Goal: Check status

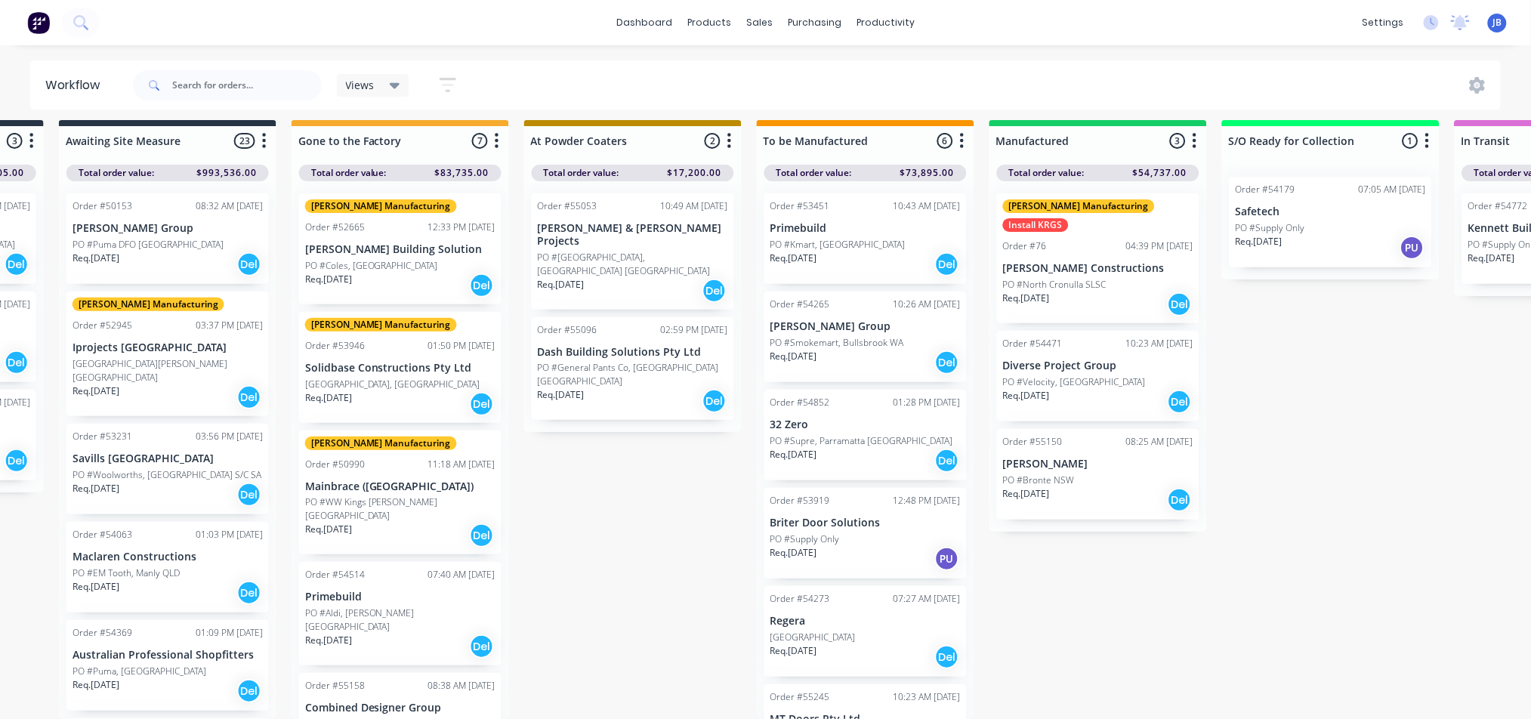
scroll to position [52, 0]
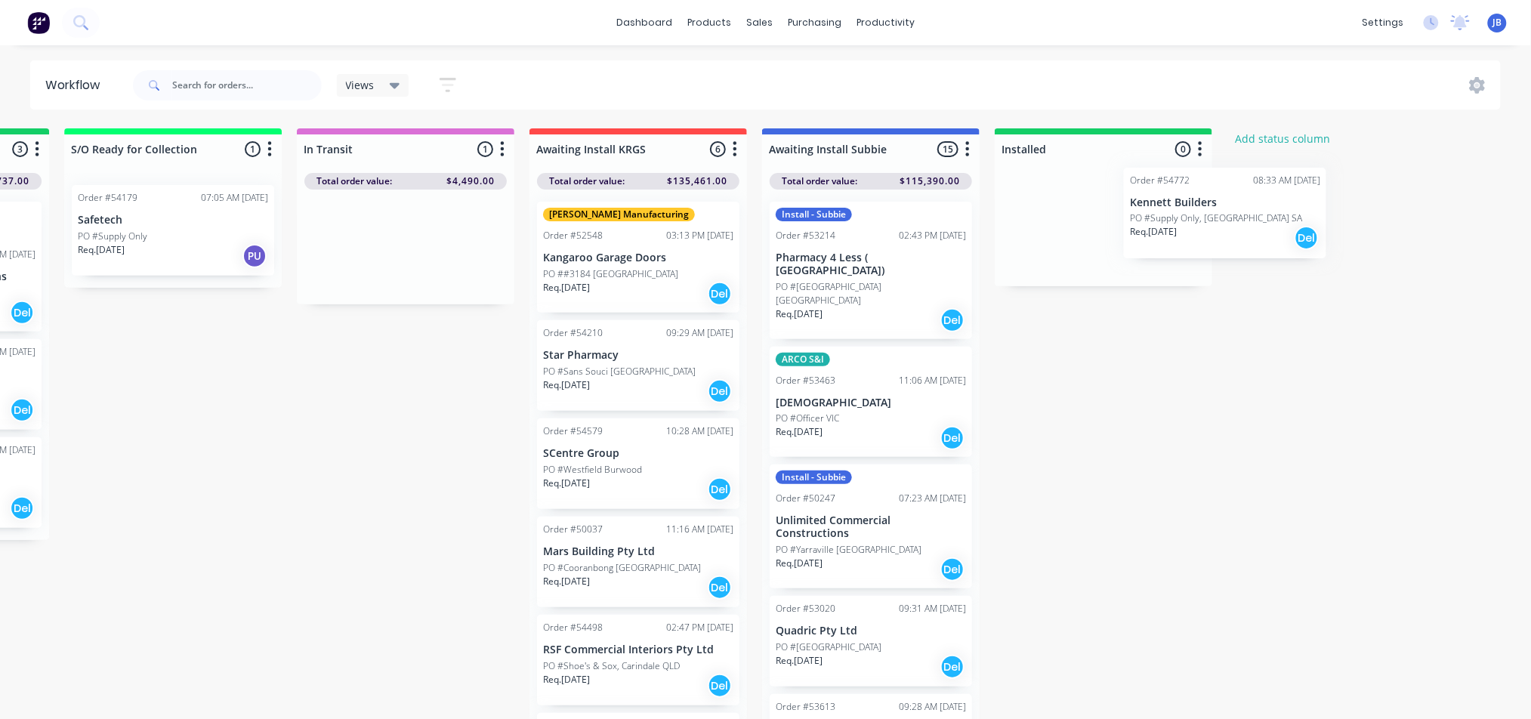
scroll to position [0, 1834]
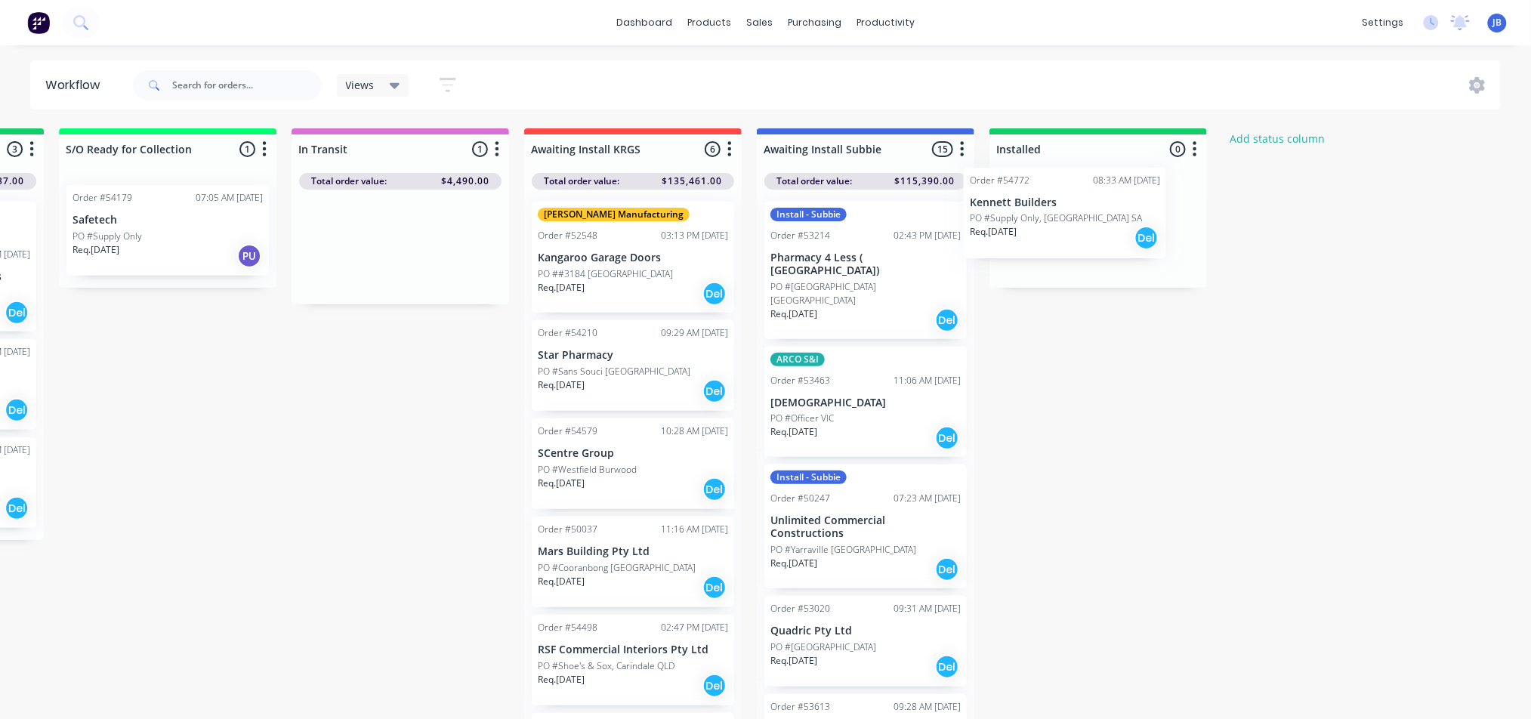
drag, startPoint x: 879, startPoint y: 255, endPoint x: 1063, endPoint y: 221, distance: 187.4
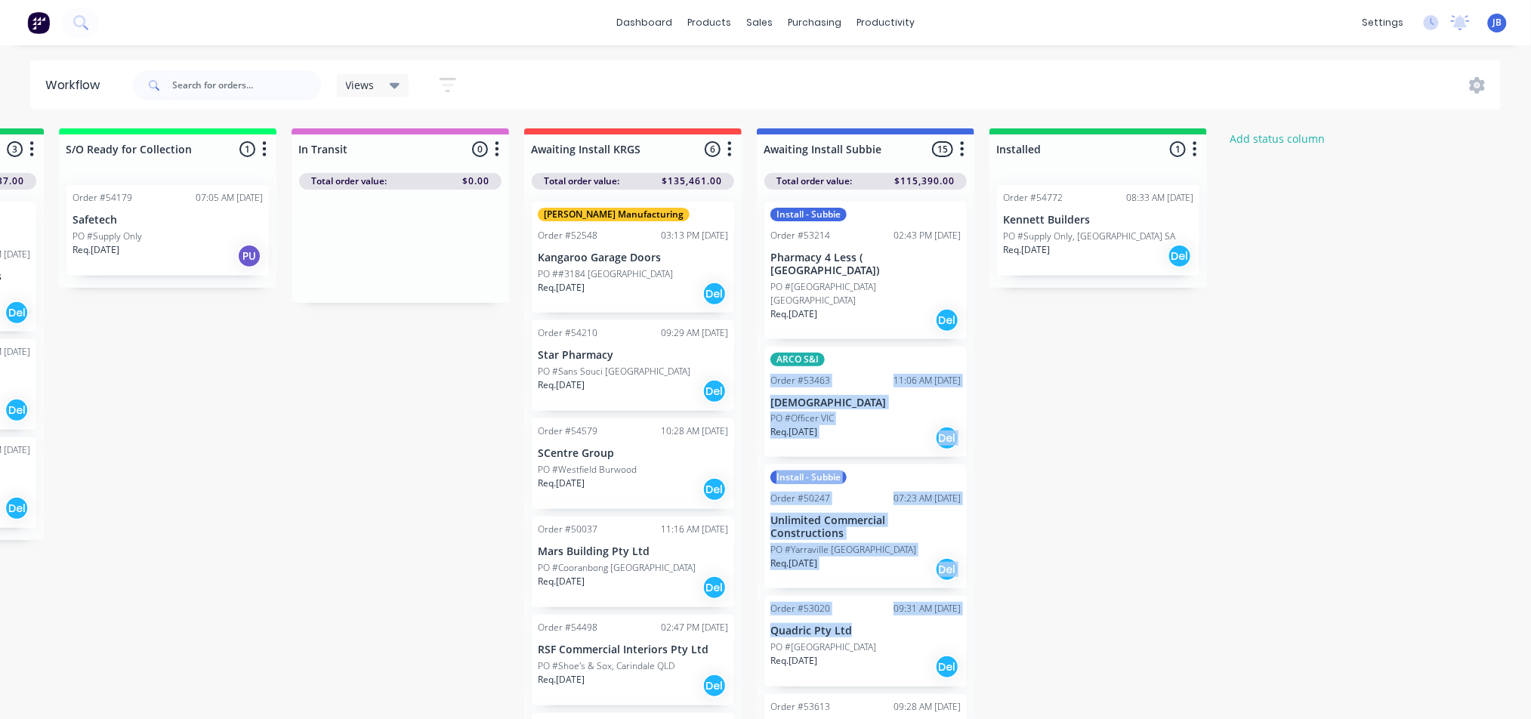
drag, startPoint x: 1138, startPoint y: 518, endPoint x: 958, endPoint y: 489, distance: 182.1
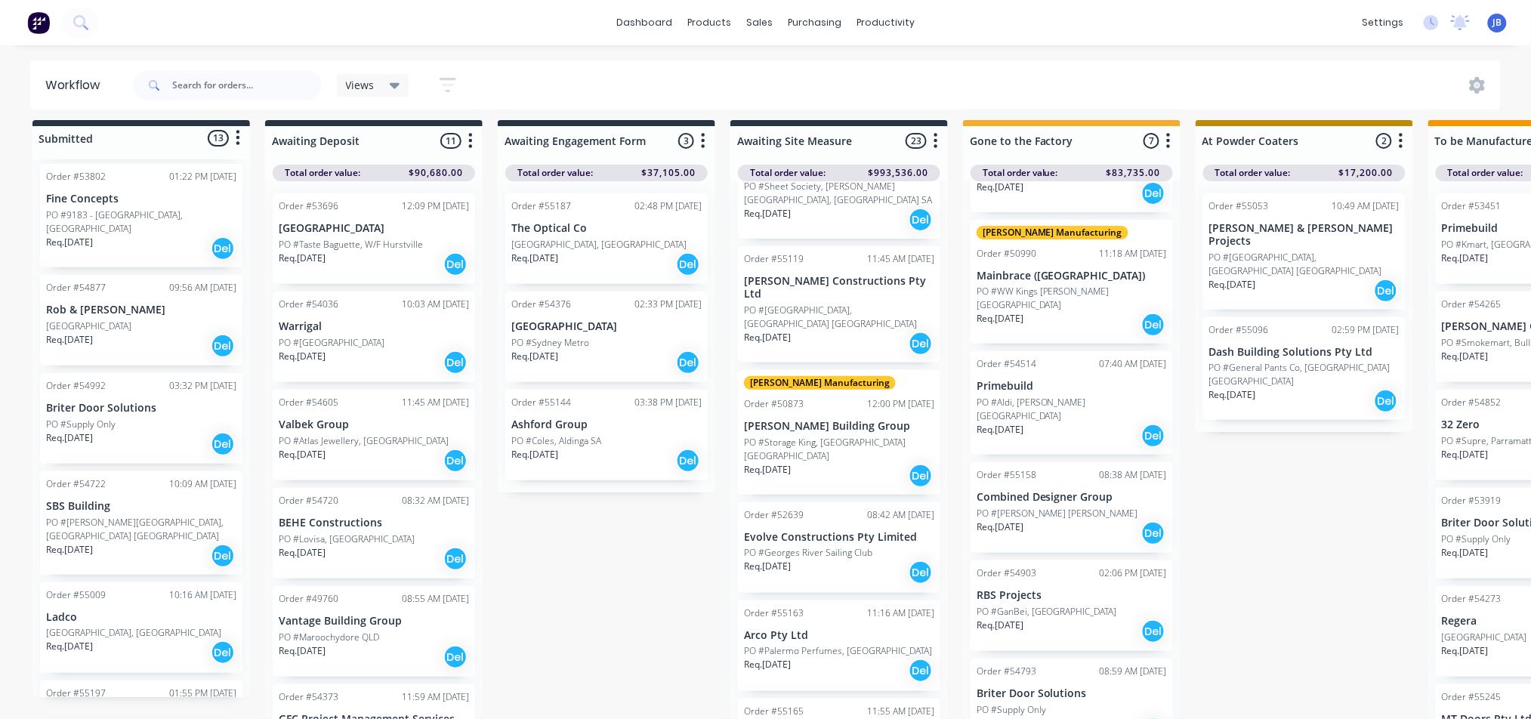
scroll to position [0, 0]
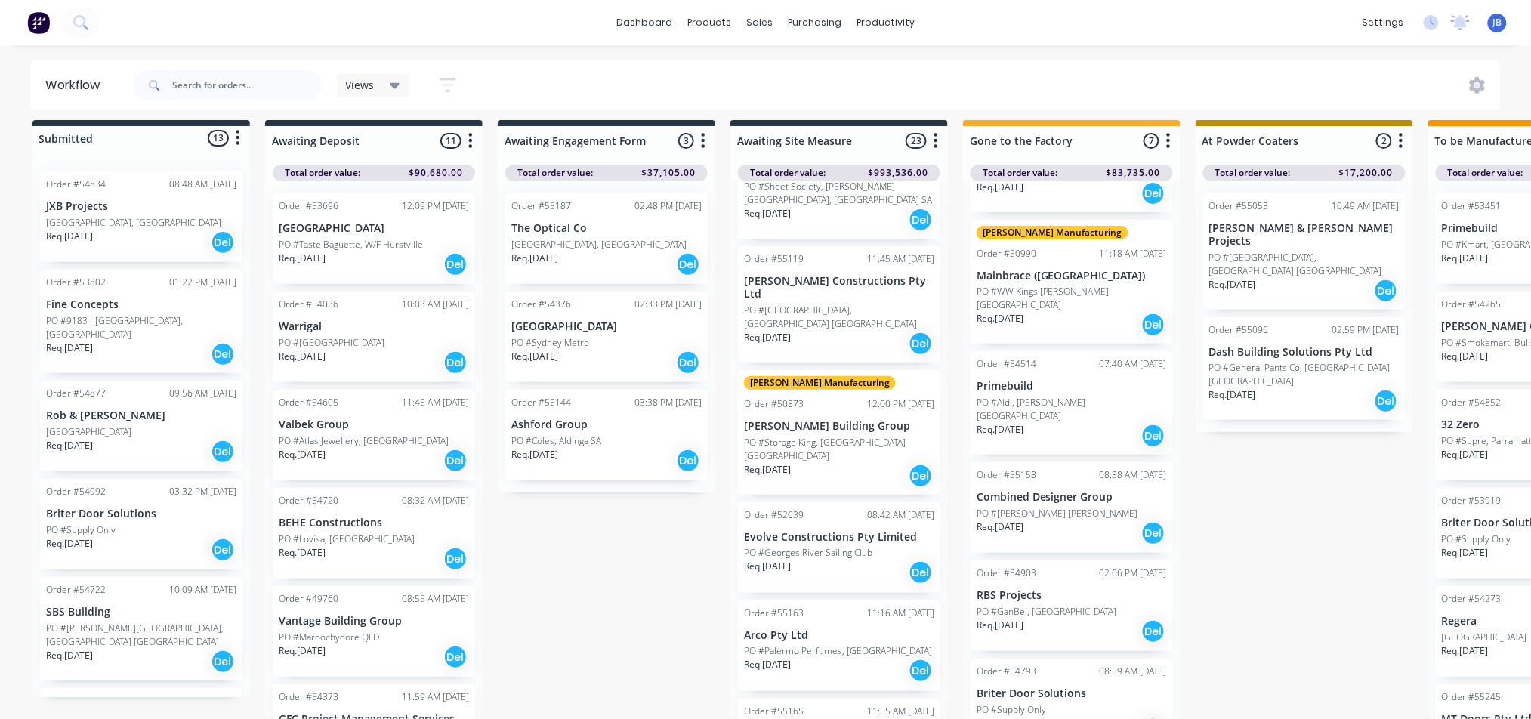
click at [387, 546] on div "Req. [DATE] Del" at bounding box center [374, 559] width 190 height 26
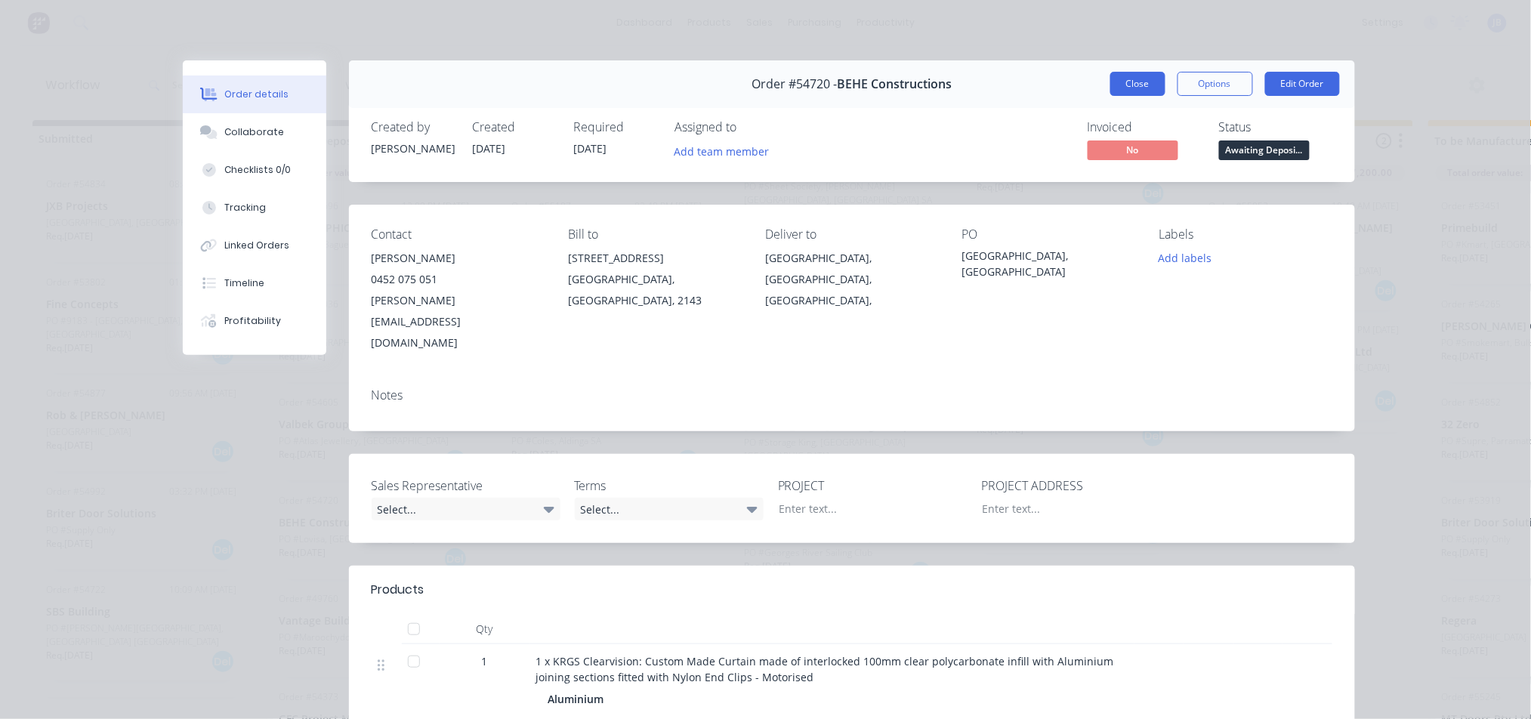
click at [1119, 76] on button "Close" at bounding box center [1137, 84] width 55 height 24
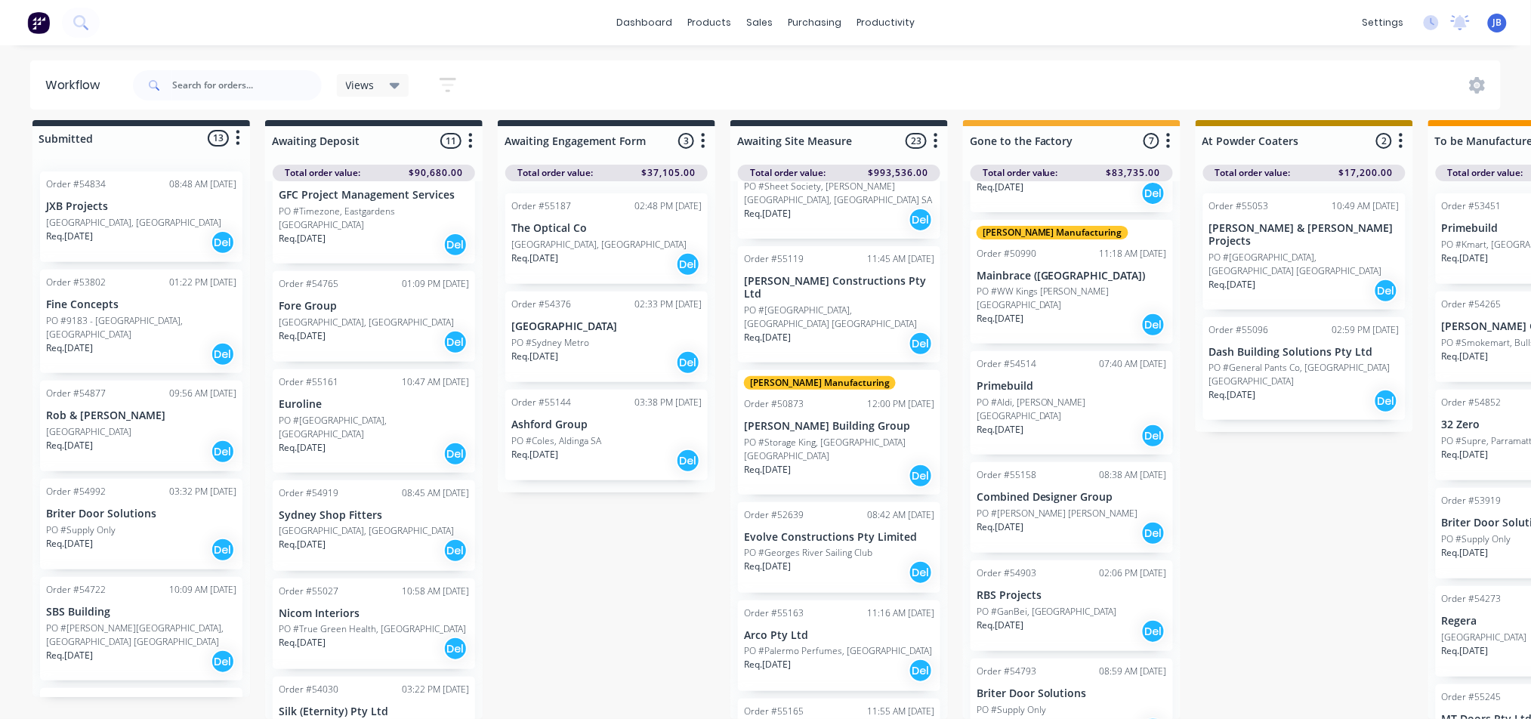
scroll to position [542, 0]
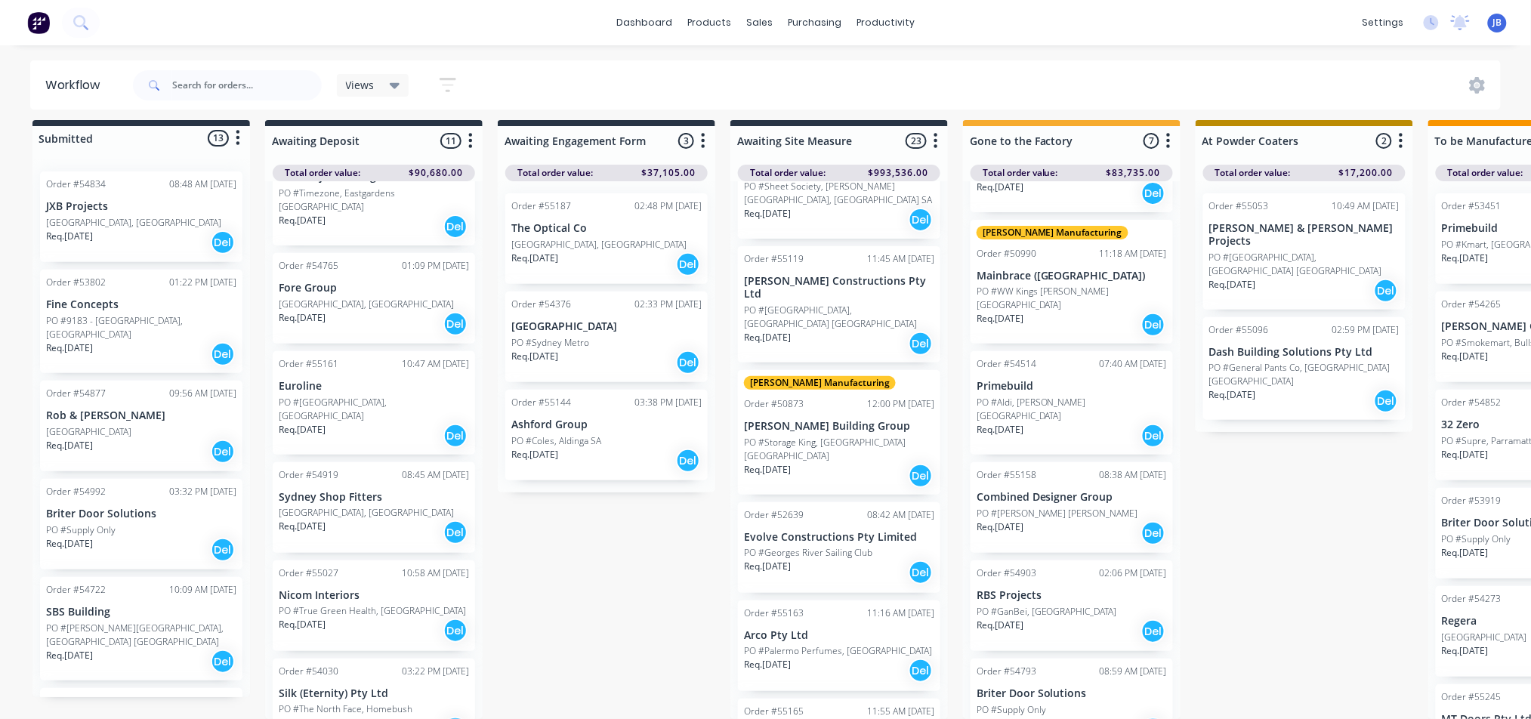
click at [368, 702] on p "PO #The North Face, Homebush" at bounding box center [346, 709] width 134 height 14
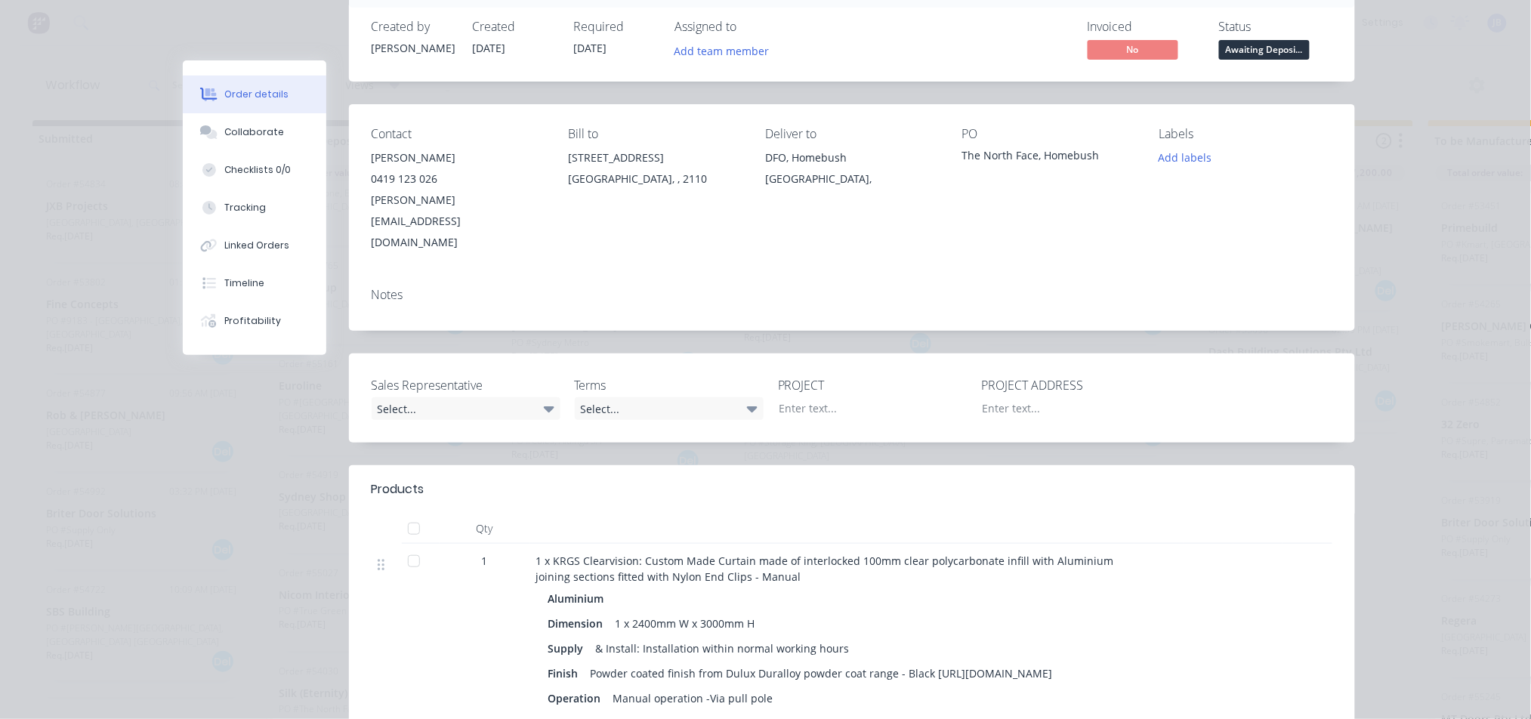
scroll to position [0, 0]
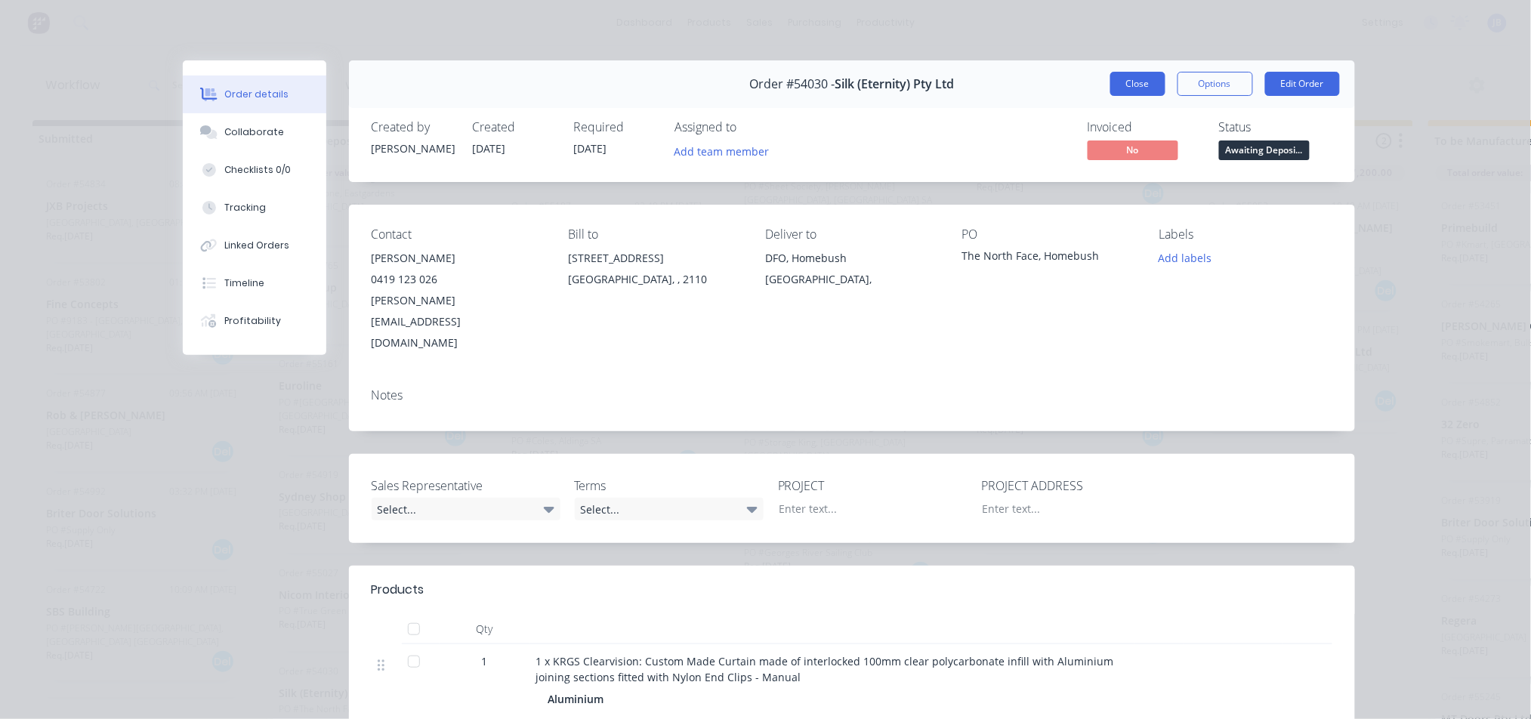
click at [1118, 80] on button "Close" at bounding box center [1137, 84] width 55 height 24
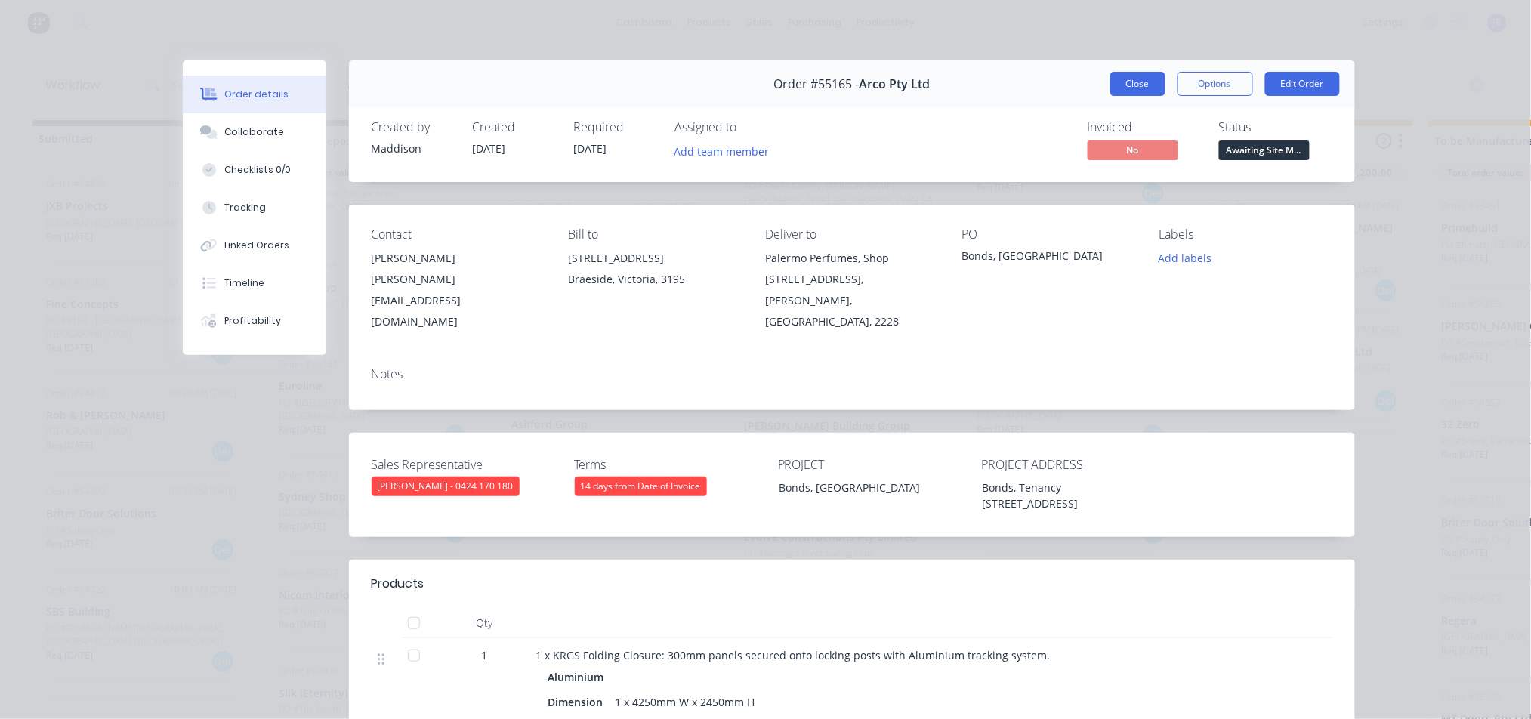
click at [1129, 85] on button "Close" at bounding box center [1137, 84] width 55 height 24
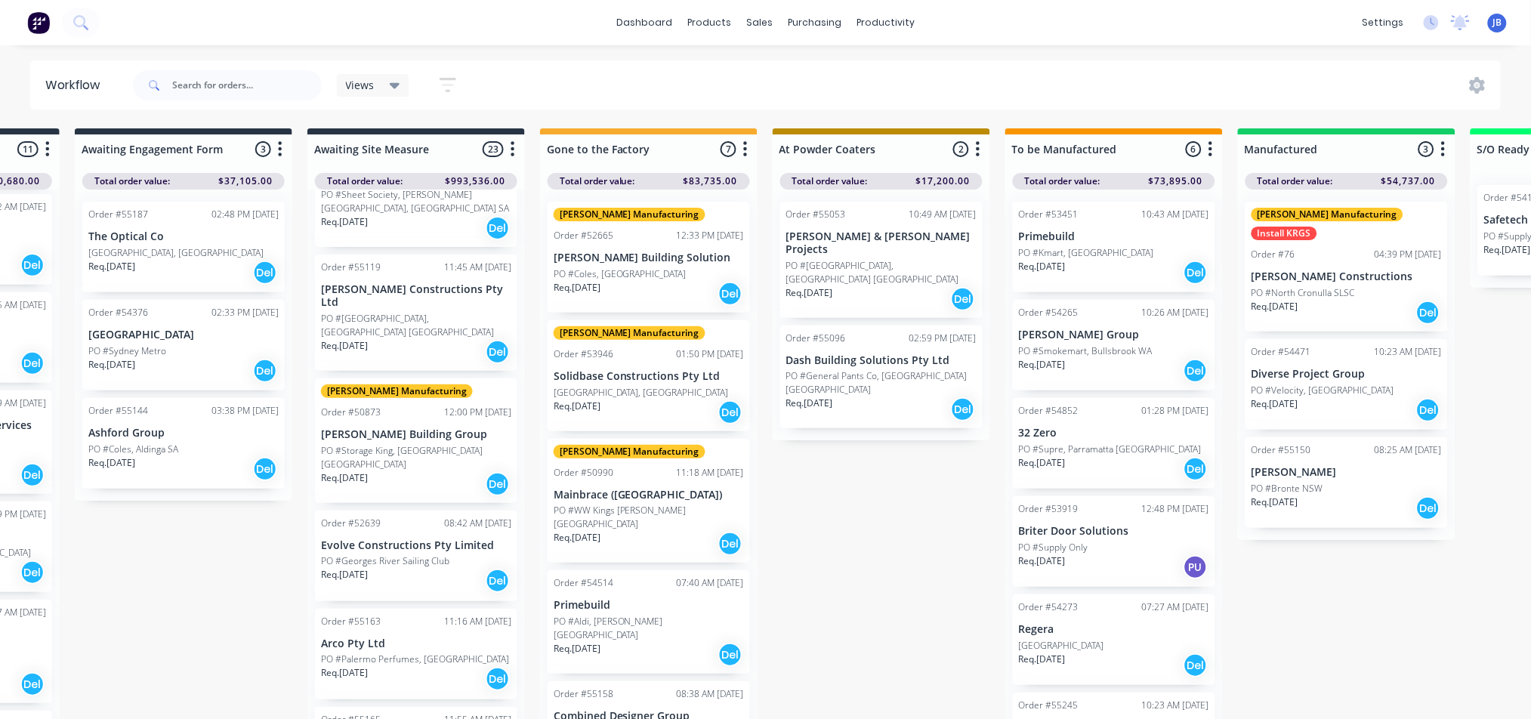
scroll to position [23, 423]
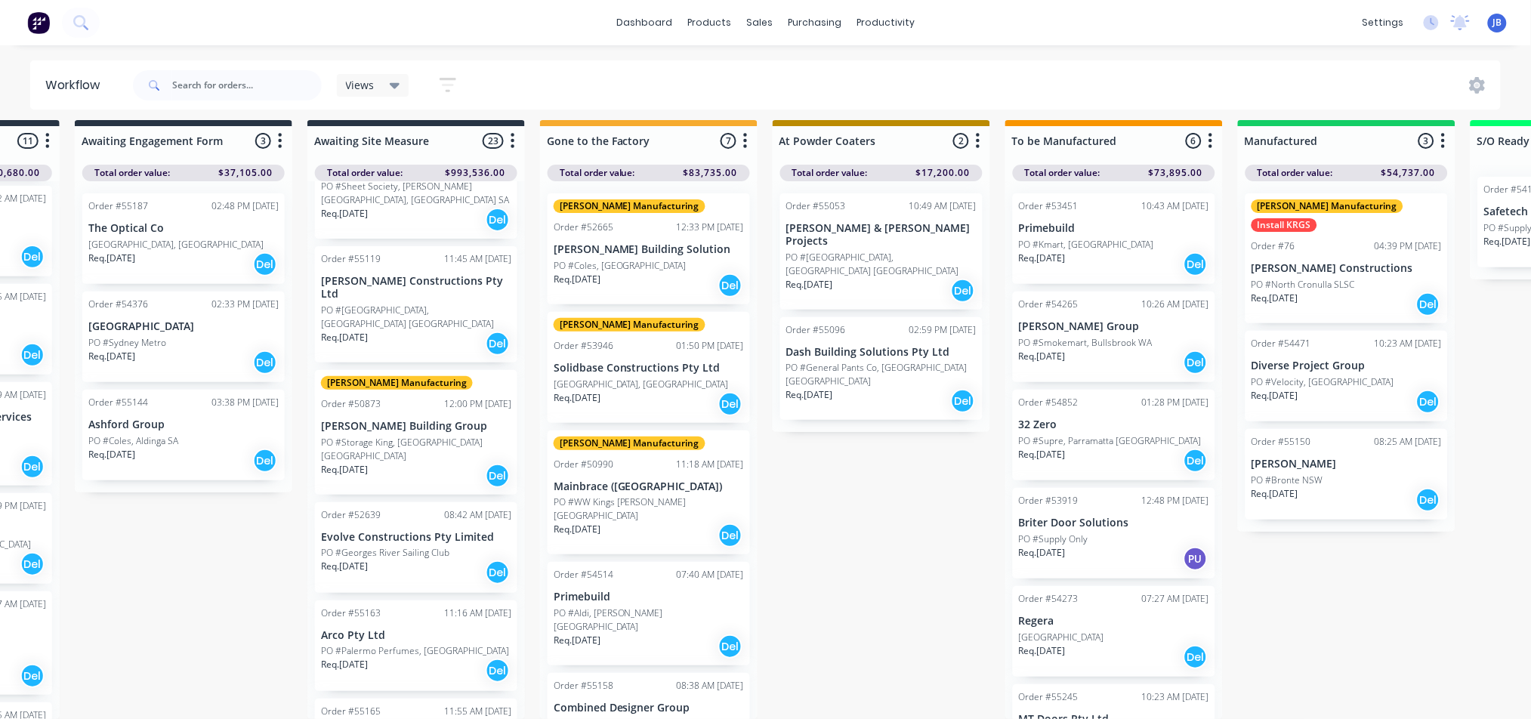
click at [438, 560] on div "Req. [DATE] Del" at bounding box center [416, 573] width 190 height 26
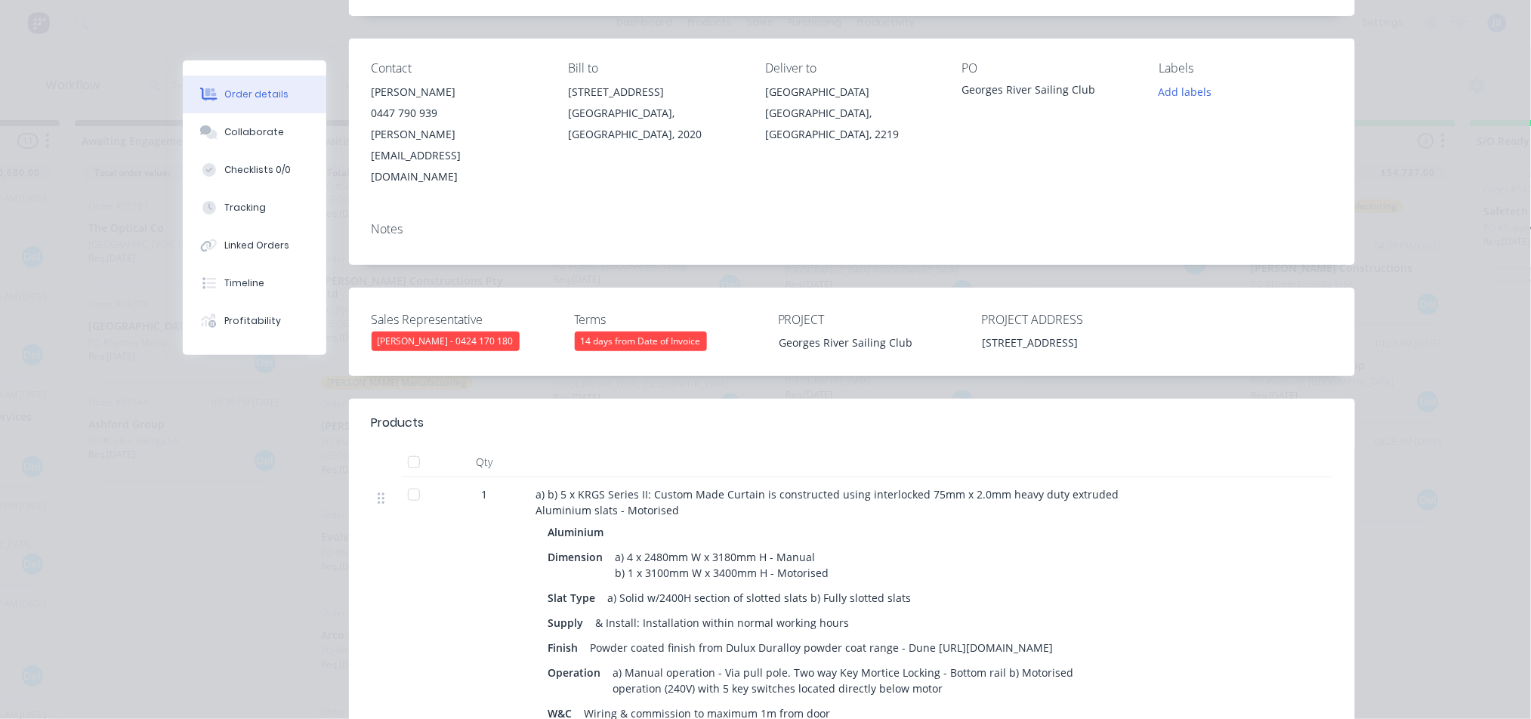
scroll to position [201, 0]
